Goal: Register for event/course

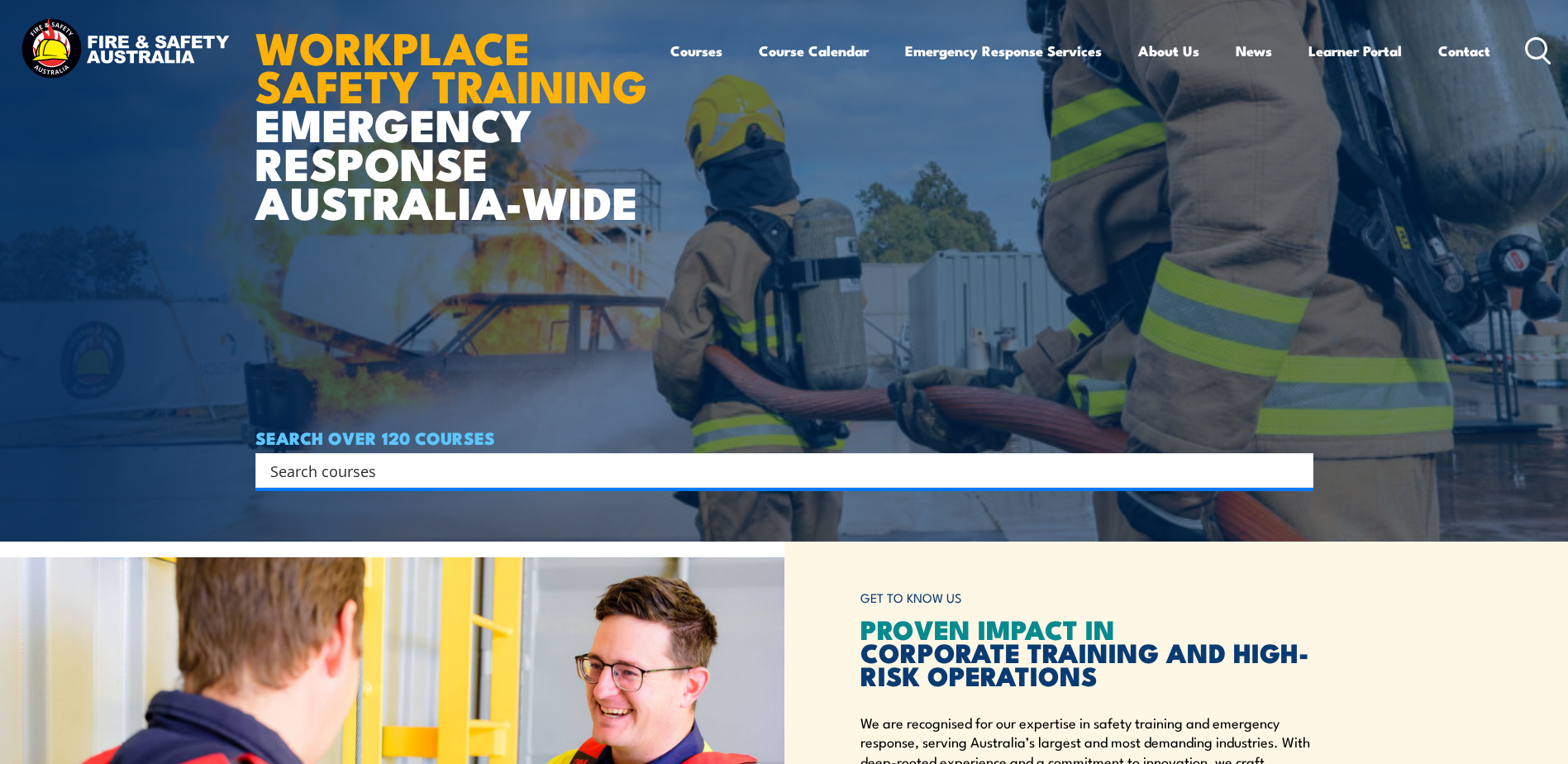
scroll to position [248, 0]
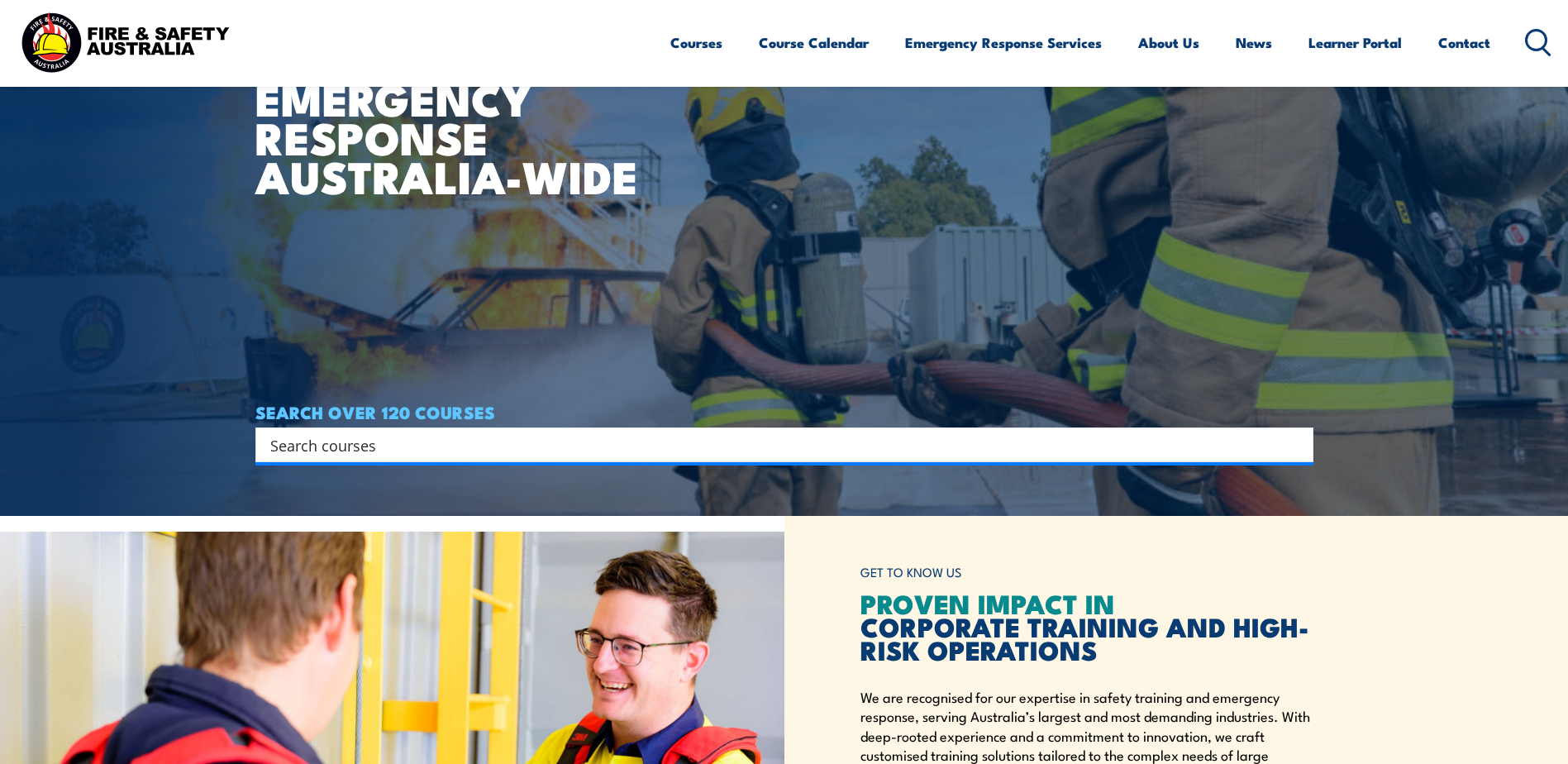
click at [918, 454] on input "Search input" at bounding box center [774, 445] width 1007 height 25
type input "hsr"
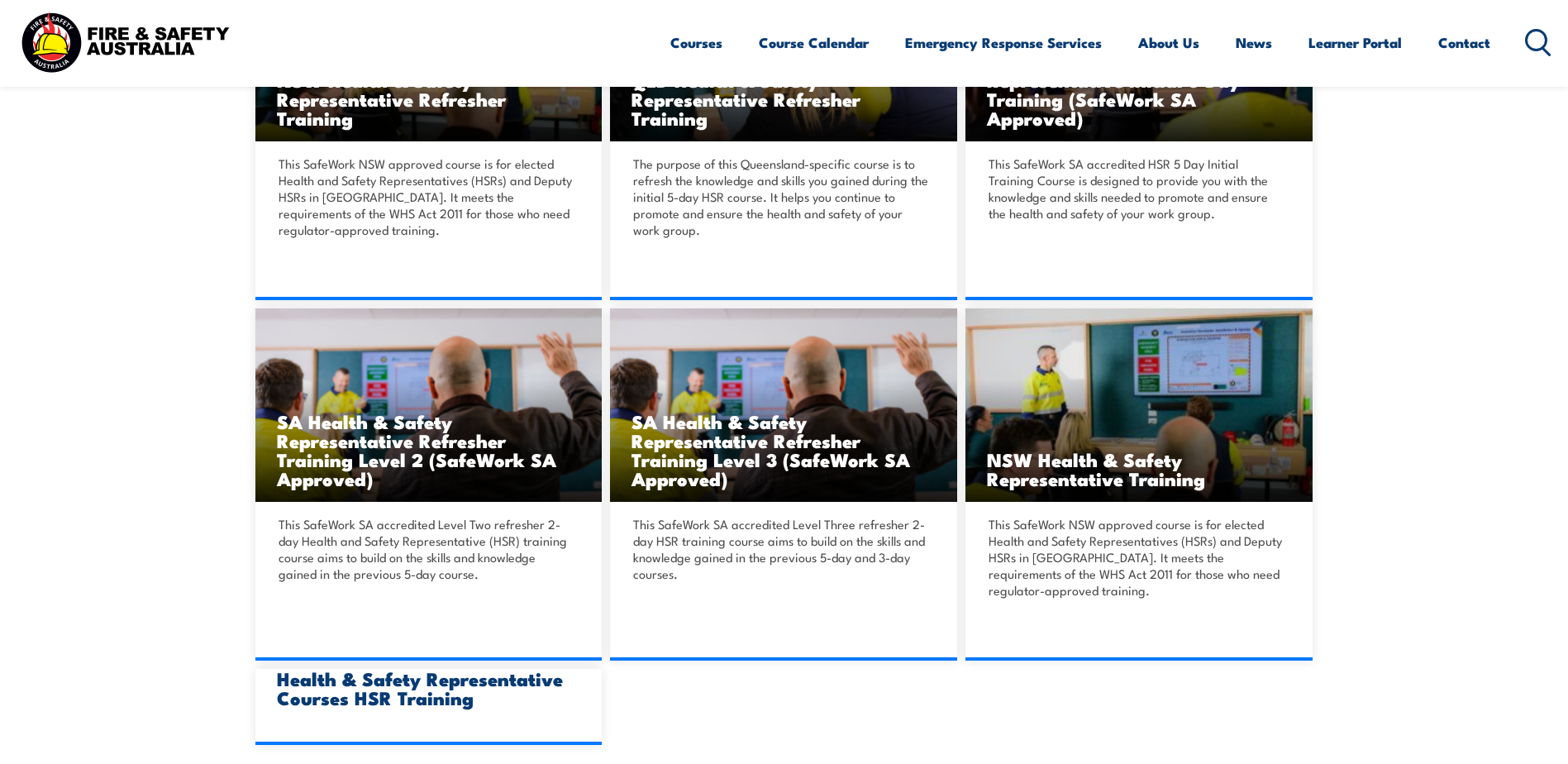
scroll to position [992, 0]
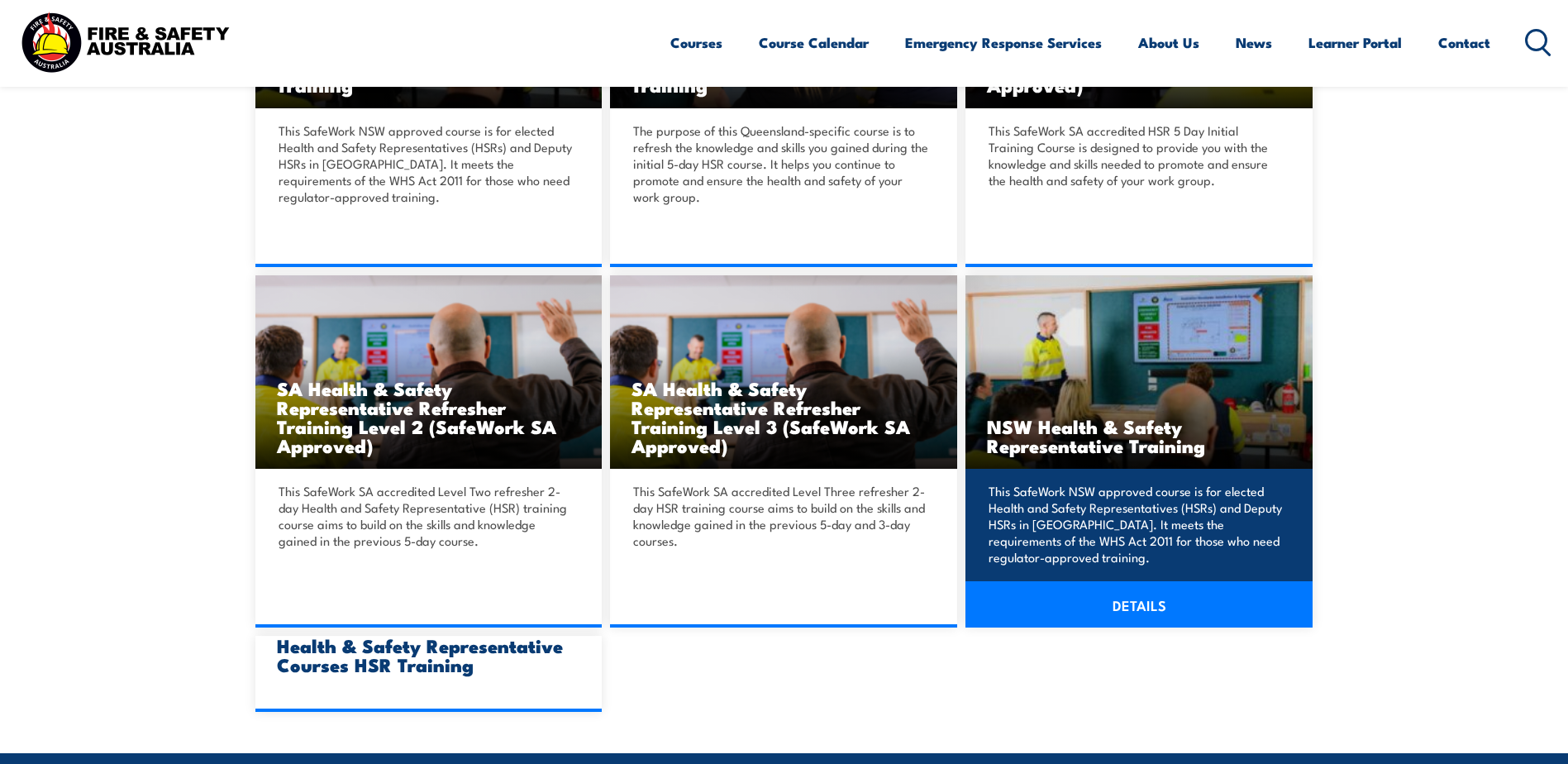
click at [1168, 601] on link "DETAILS" at bounding box center [1139, 604] width 348 height 46
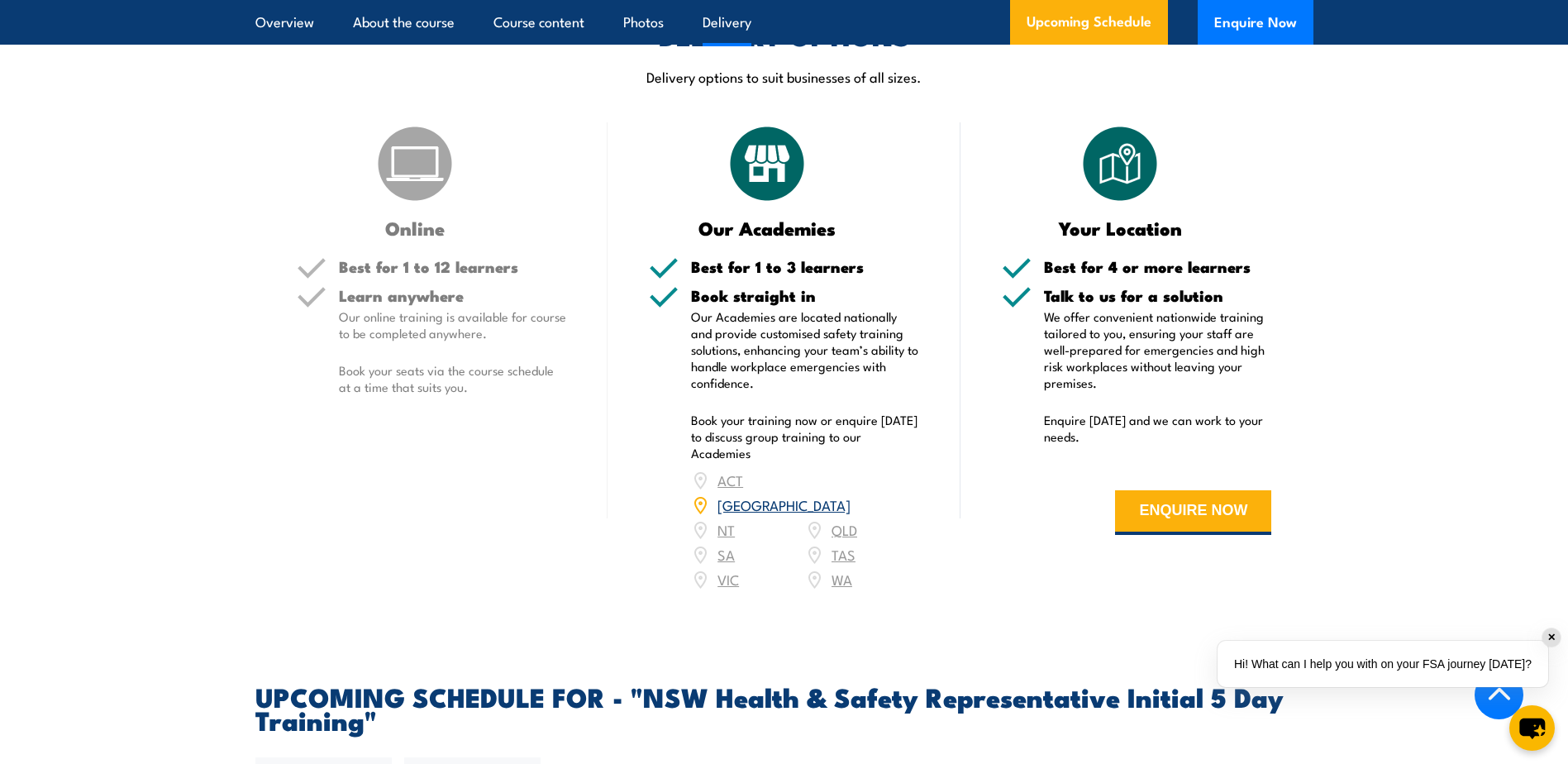
scroll to position [2397, 0]
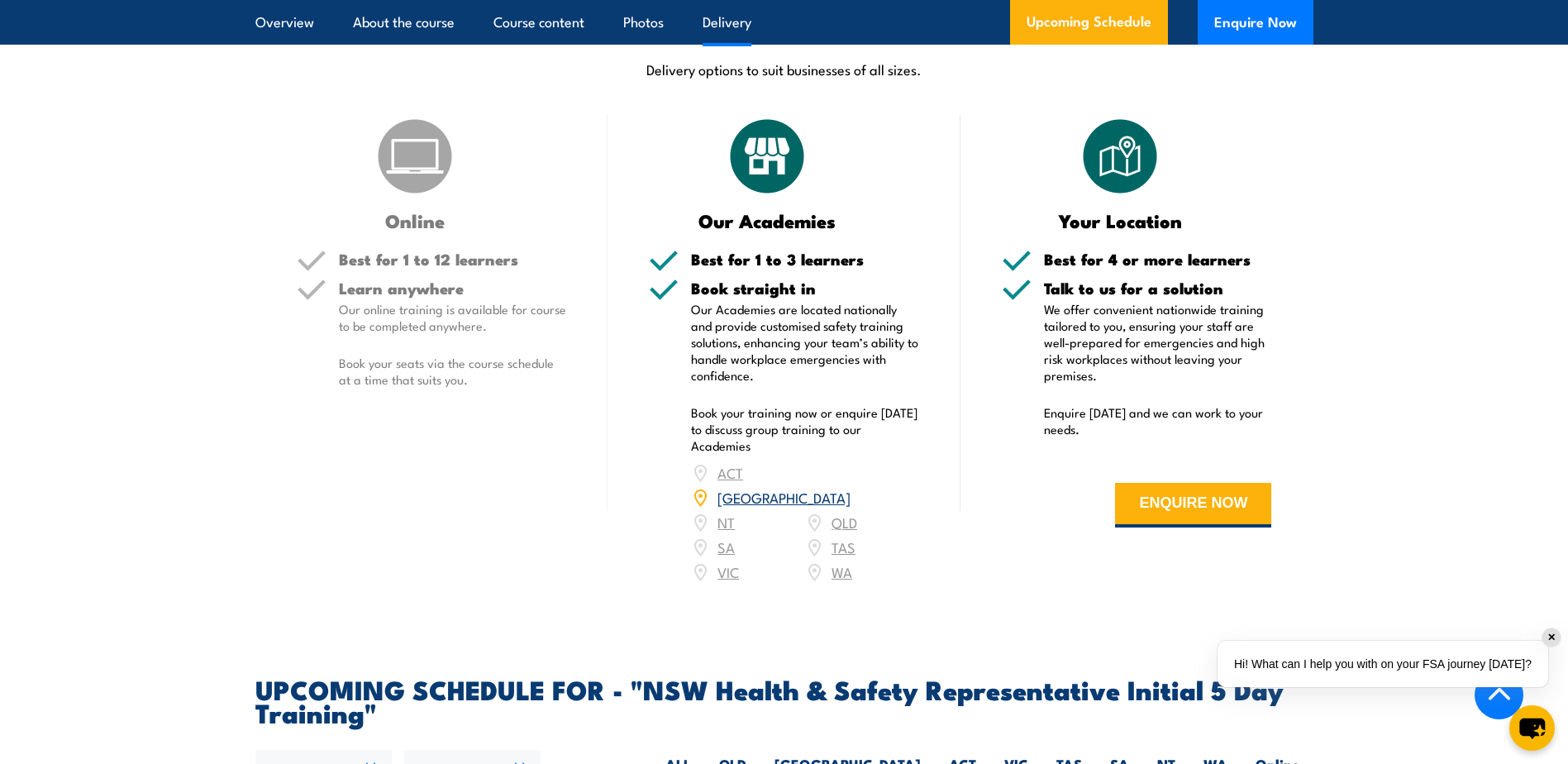
click at [843, 493] on link "NSW" at bounding box center [784, 497] width 133 height 20
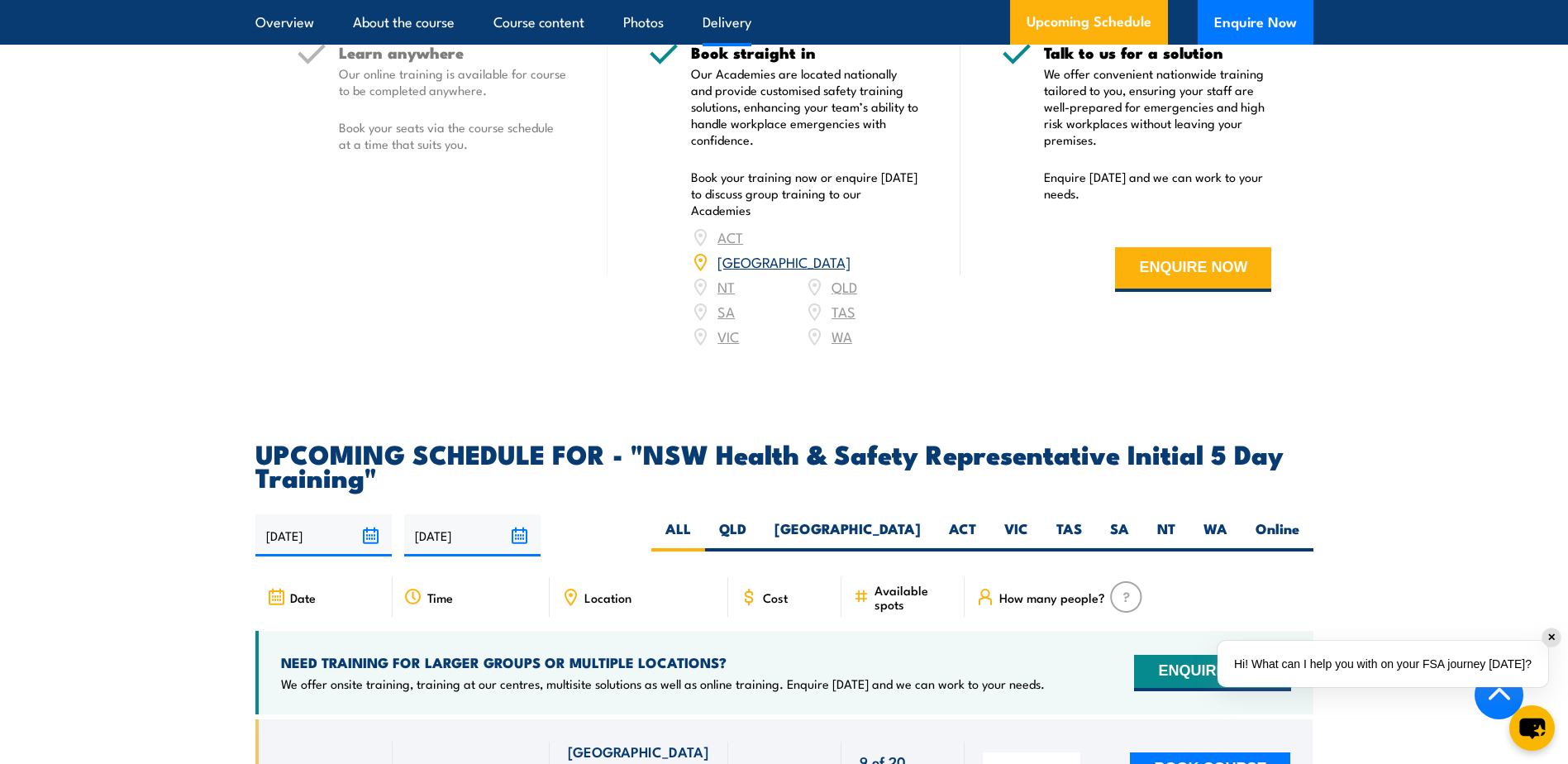
scroll to position [2646, 0]
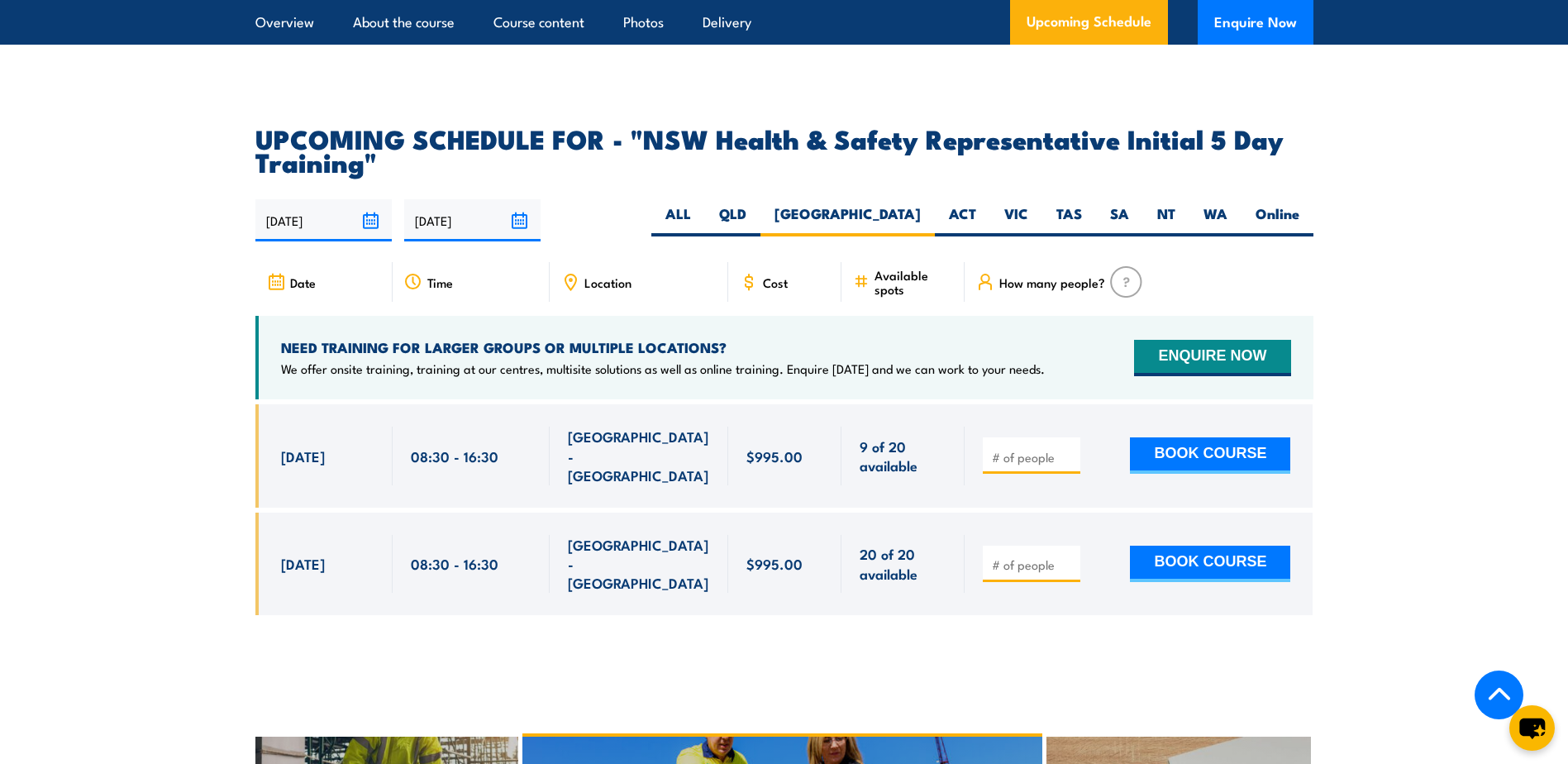
scroll to position [2904, 0]
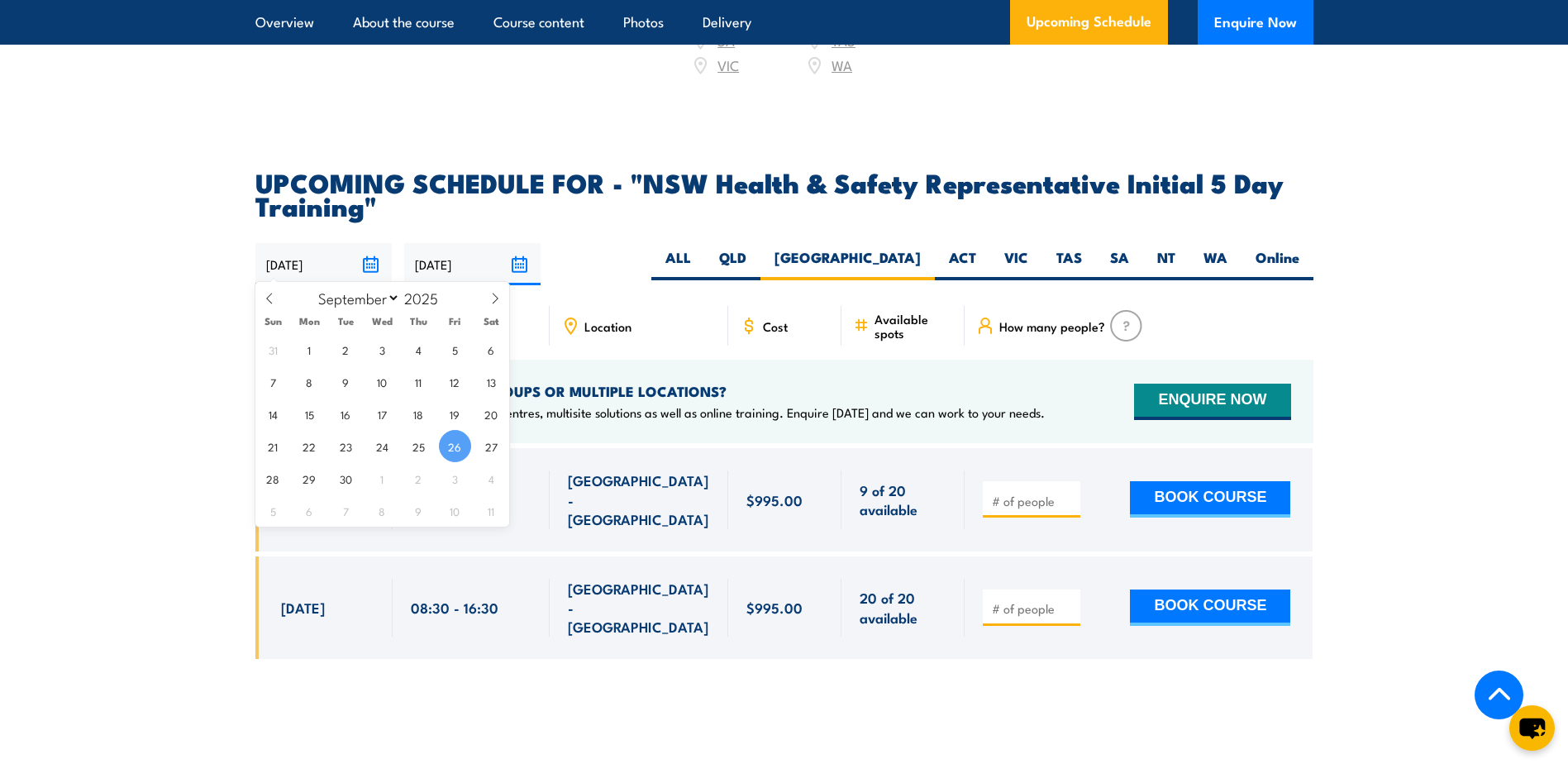
click at [370, 256] on input "26/09/2025" at bounding box center [323, 264] width 137 height 42
click at [216, 317] on section "UPCOMING SCHEDULE FOR - "NSW Health & Safety Representative Initial 5 Day Train…" at bounding box center [784, 427] width 1568 height 513
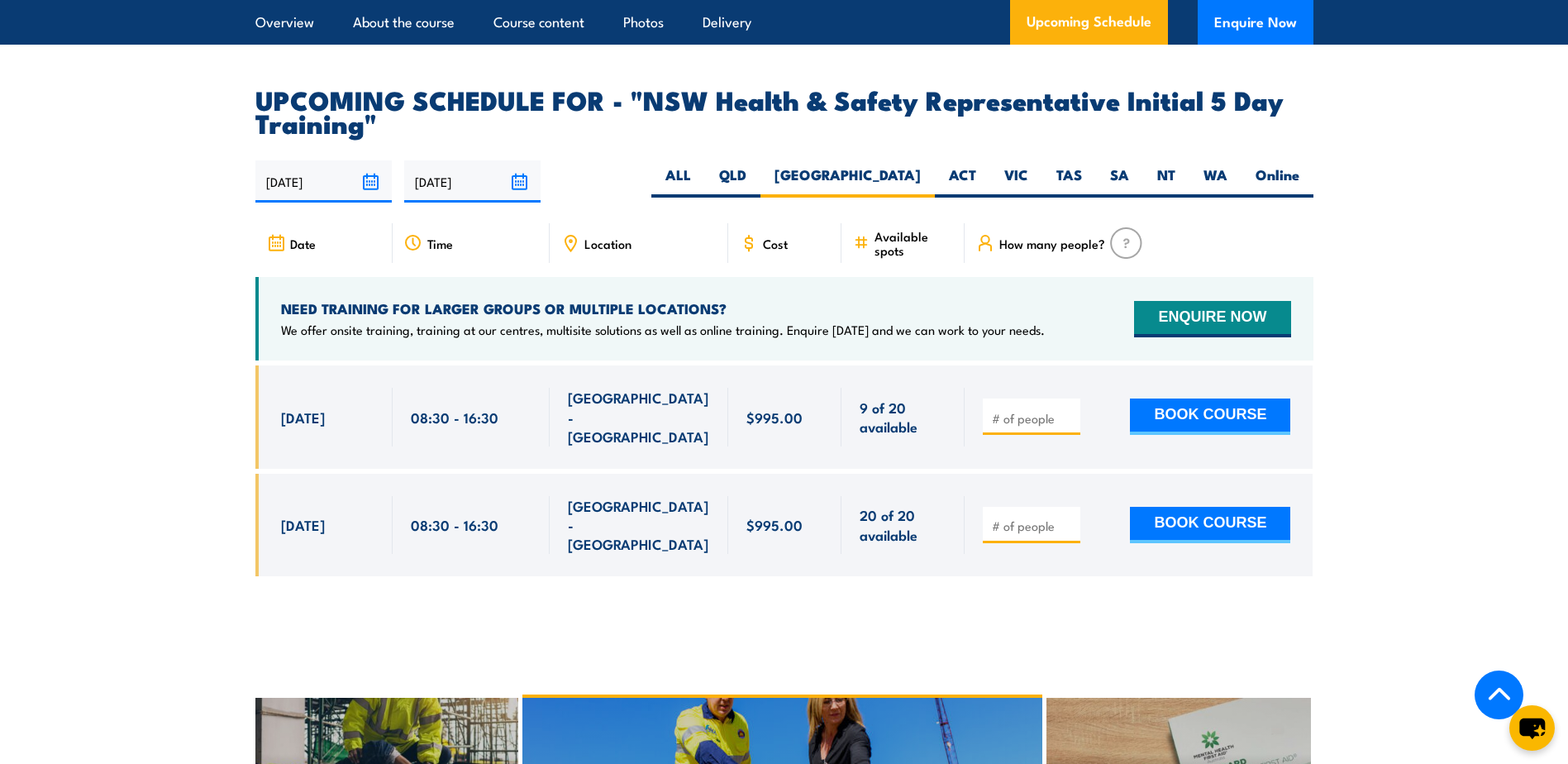
scroll to position [3069, 0]
